Goal: Information Seeking & Learning: Compare options

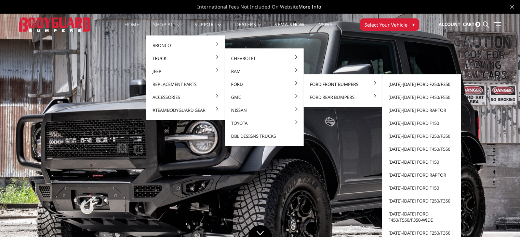
click at [410, 83] on link "[DATE]-[DATE] Ford F250/F350" at bounding box center [421, 84] width 73 height 13
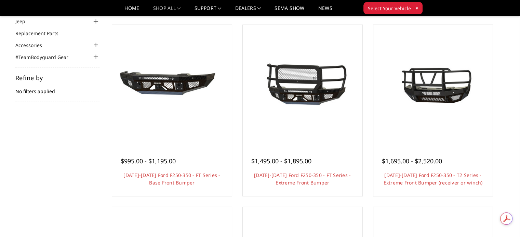
scroll to position [68, 0]
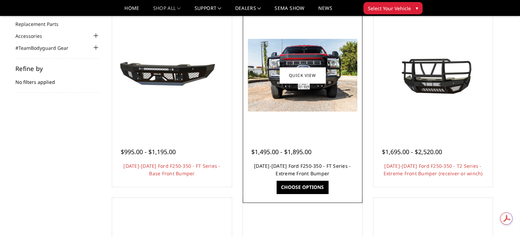
click at [320, 167] on link "[DATE]-[DATE] Ford F250-350 - FT Series - Extreme Front Bumper" at bounding box center [302, 170] width 97 height 14
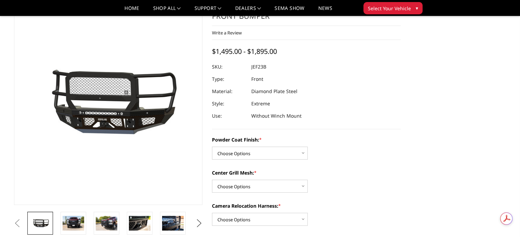
click at [196, 221] on button "Next" at bounding box center [199, 224] width 10 height 10
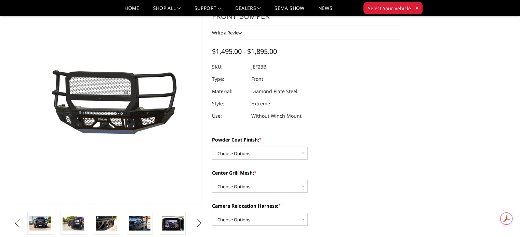
click at [196, 221] on button "Next" at bounding box center [199, 224] width 10 height 10
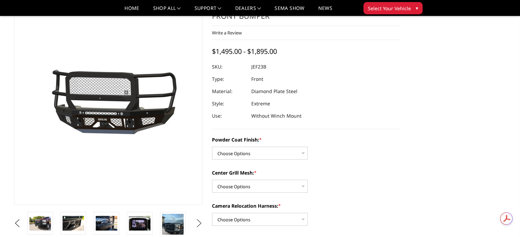
click at [196, 221] on button "Next" at bounding box center [199, 224] width 10 height 10
click at [200, 221] on button "Next" at bounding box center [199, 224] width 10 height 10
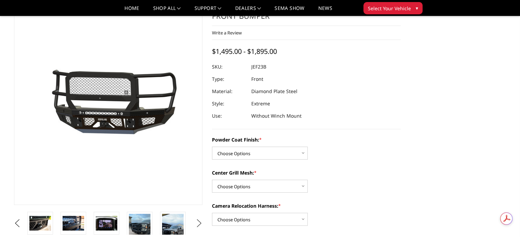
click at [200, 221] on button "Next" at bounding box center [199, 224] width 10 height 10
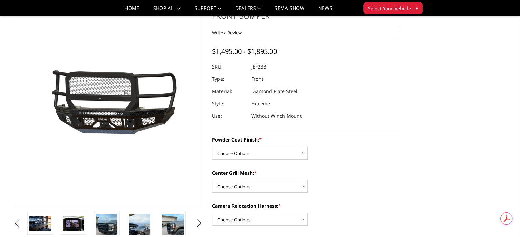
click at [105, 224] on img at bounding box center [107, 228] width 22 height 29
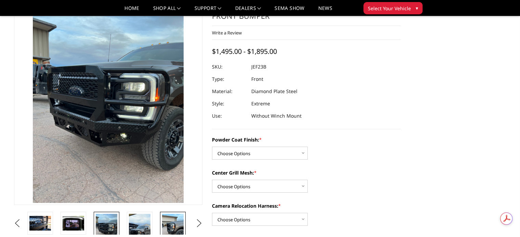
click at [165, 224] on img at bounding box center [173, 228] width 22 height 29
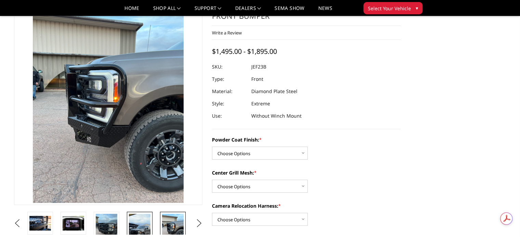
click at [141, 222] on img at bounding box center [140, 233] width 22 height 38
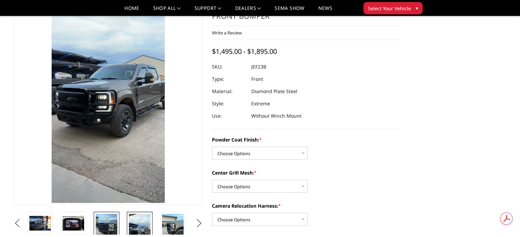
click at [102, 223] on img at bounding box center [107, 228] width 22 height 29
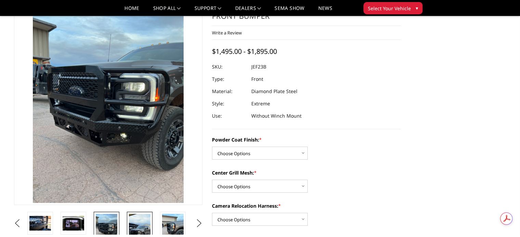
click at [139, 224] on img at bounding box center [140, 233] width 22 height 38
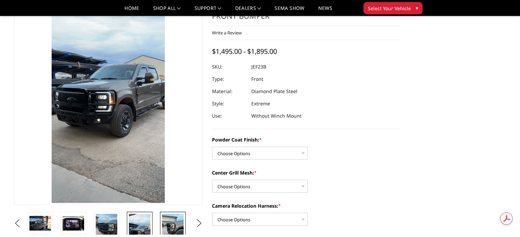
click at [174, 226] on img at bounding box center [173, 228] width 22 height 29
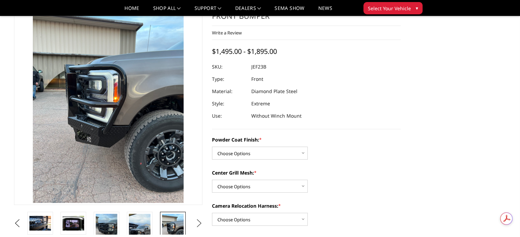
click at [200, 225] on button "Next" at bounding box center [199, 224] width 10 height 10
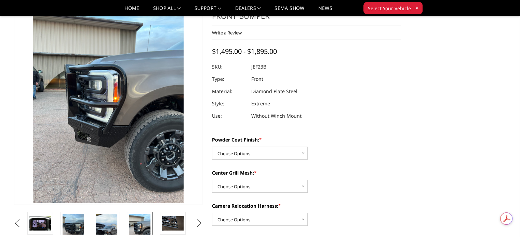
click at [200, 225] on button "Next" at bounding box center [199, 224] width 10 height 10
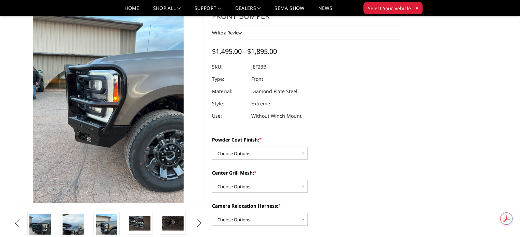
click at [200, 225] on button "Next" at bounding box center [199, 224] width 10 height 10
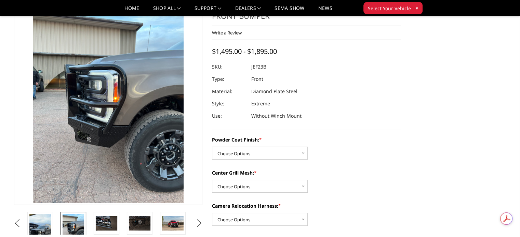
click at [200, 225] on button "Next" at bounding box center [199, 224] width 10 height 10
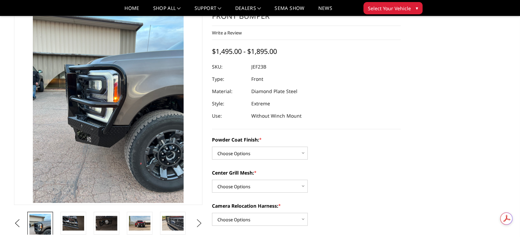
click at [200, 225] on button "Next" at bounding box center [199, 224] width 10 height 10
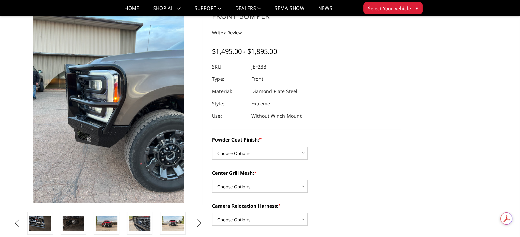
click at [200, 225] on button "Next" at bounding box center [199, 224] width 10 height 10
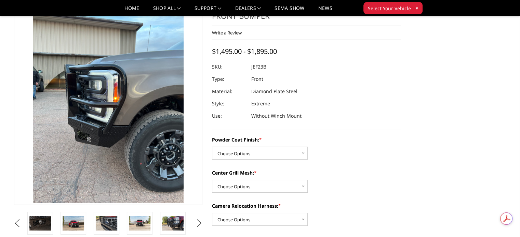
click at [200, 225] on button "Next" at bounding box center [199, 224] width 10 height 10
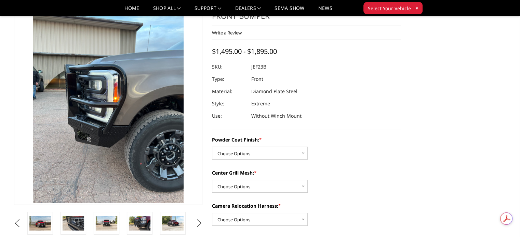
click at [200, 225] on button "Next" at bounding box center [199, 224] width 10 height 10
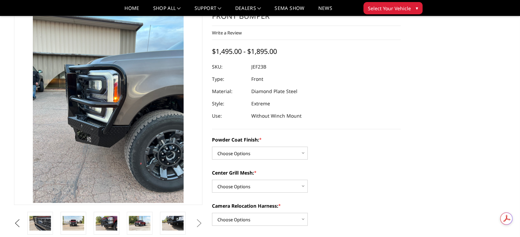
click at [16, 221] on button "Previous" at bounding box center [17, 224] width 10 height 10
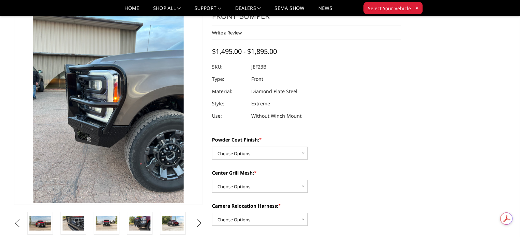
click at [16, 221] on button "Previous" at bounding box center [17, 224] width 10 height 10
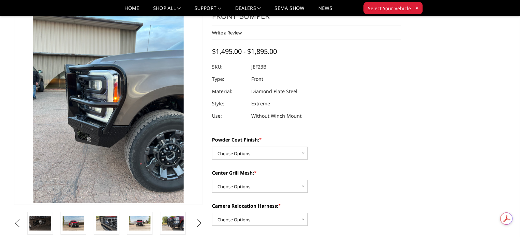
click at [16, 221] on button "Previous" at bounding box center [17, 224] width 10 height 10
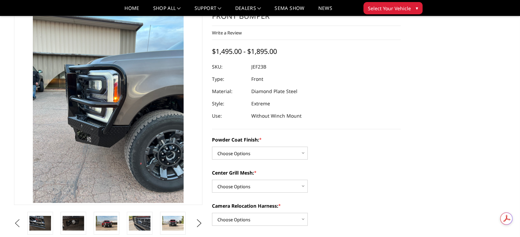
click at [16, 221] on button "Previous" at bounding box center [17, 224] width 10 height 10
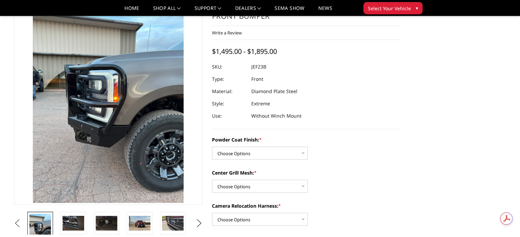
click at [16, 221] on button "Previous" at bounding box center [17, 224] width 10 height 10
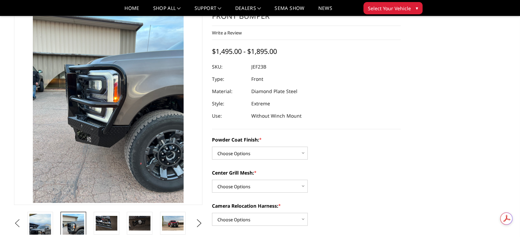
click at [16, 221] on button "Previous" at bounding box center [17, 224] width 10 height 10
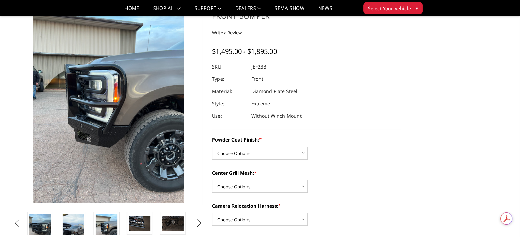
click at [16, 221] on button "Previous" at bounding box center [17, 224] width 10 height 10
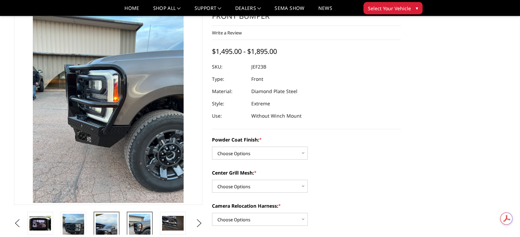
click at [106, 223] on img at bounding box center [107, 233] width 22 height 38
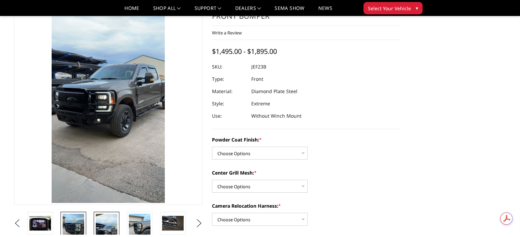
click at [79, 224] on img at bounding box center [74, 228] width 22 height 29
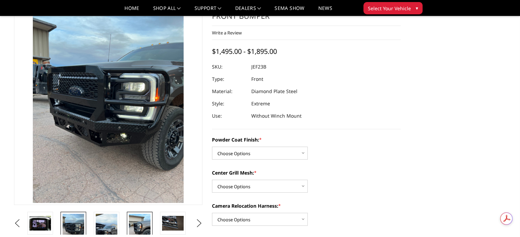
click at [134, 223] on img at bounding box center [140, 228] width 22 height 29
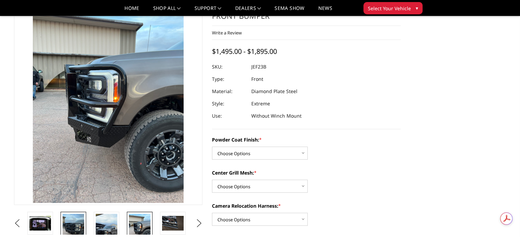
click at [69, 226] on img at bounding box center [74, 228] width 22 height 29
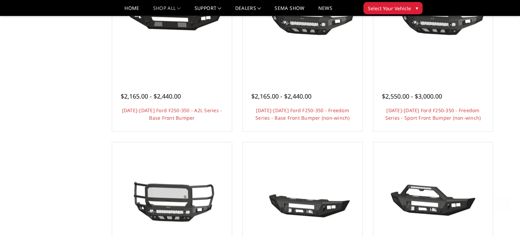
scroll to position [478, 0]
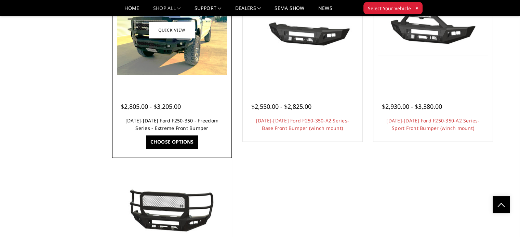
click at [163, 121] on link "[DATE]-[DATE] Ford F250-350 - Freedom Series - Extreme Front Bumper" at bounding box center [171, 125] width 93 height 14
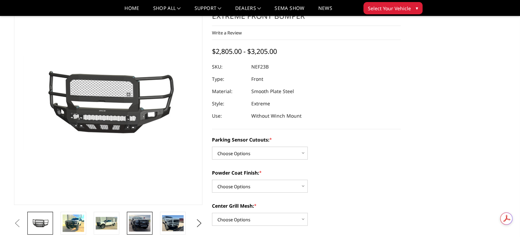
click at [145, 226] on img at bounding box center [140, 223] width 22 height 17
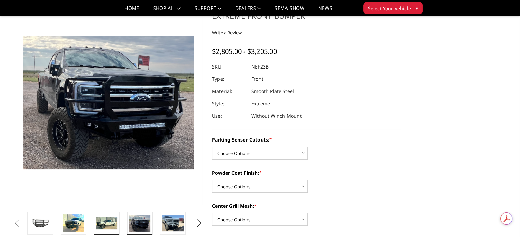
click at [98, 220] on img at bounding box center [107, 223] width 22 height 13
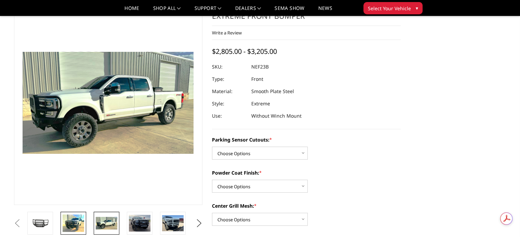
click at [71, 225] on img at bounding box center [74, 223] width 22 height 17
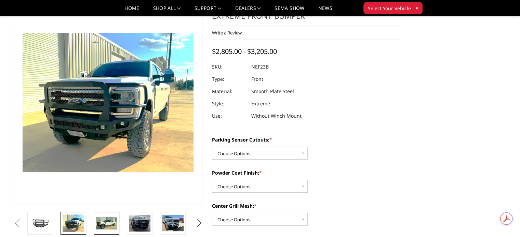
click at [107, 223] on img at bounding box center [107, 223] width 22 height 13
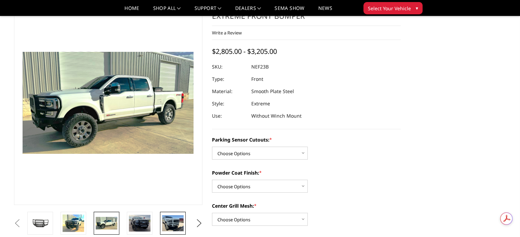
click at [169, 222] on img at bounding box center [173, 224] width 22 height 16
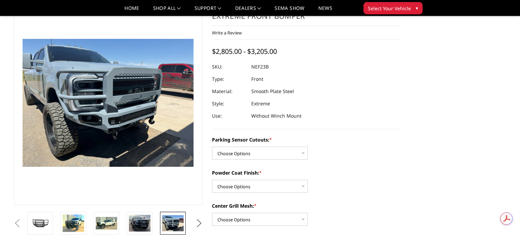
click at [198, 221] on button "Next" at bounding box center [199, 224] width 10 height 10
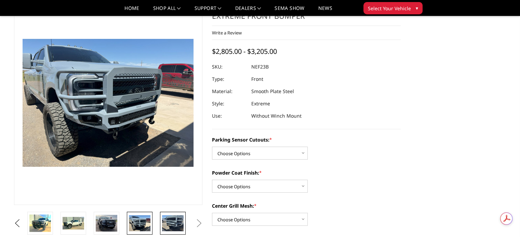
click at [174, 223] on img at bounding box center [173, 224] width 22 height 16
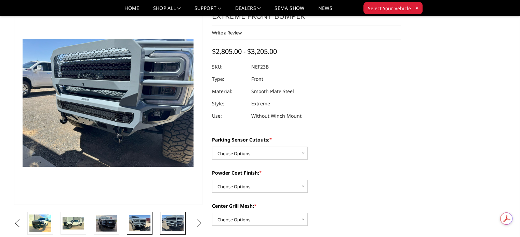
click at [140, 218] on img at bounding box center [140, 224] width 22 height 16
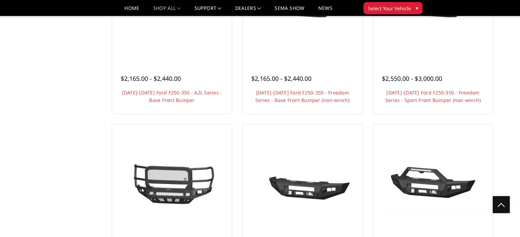
scroll to position [239, 0]
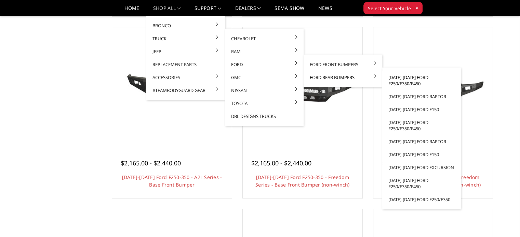
click at [392, 78] on link "[DATE]-[DATE] Ford F250/F350/F450" at bounding box center [421, 80] width 73 height 19
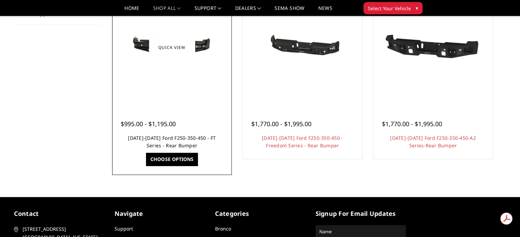
click at [172, 140] on link "[DATE]-[DATE] Ford F250-350-450 - FT Series - Rear Bumper" at bounding box center [172, 142] width 88 height 14
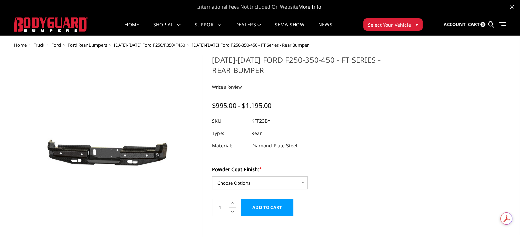
scroll to position [34, 0]
